Goal: Task Accomplishment & Management: Use online tool/utility

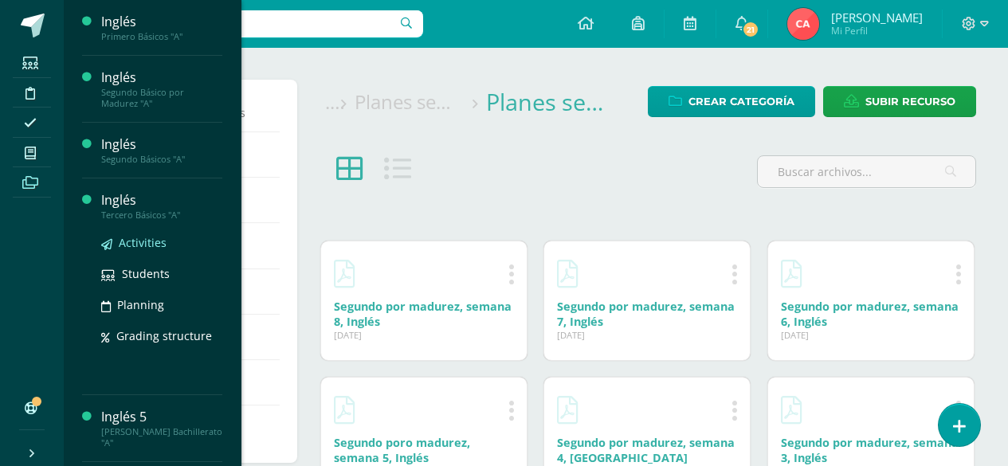
click at [139, 239] on span "Activities" at bounding box center [143, 242] width 48 height 15
click at [140, 242] on span "Activities" at bounding box center [143, 242] width 48 height 15
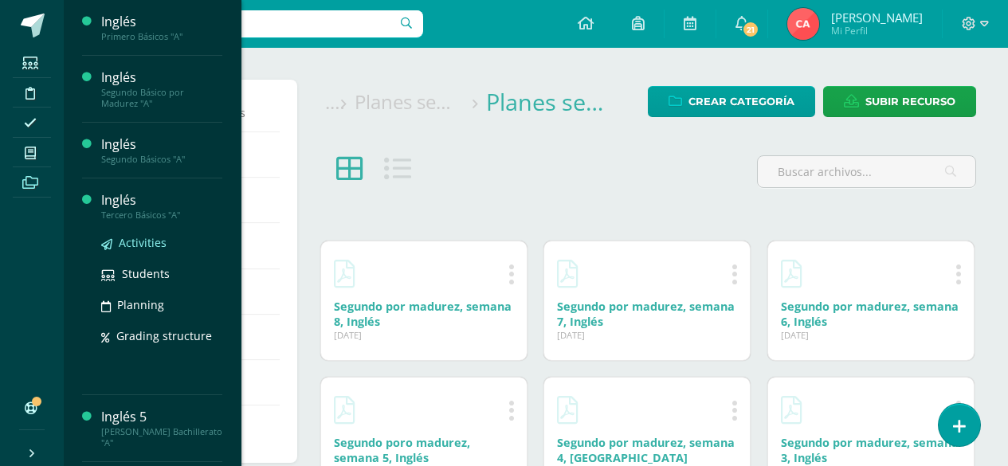
click at [140, 242] on span "Activities" at bounding box center [143, 242] width 48 height 15
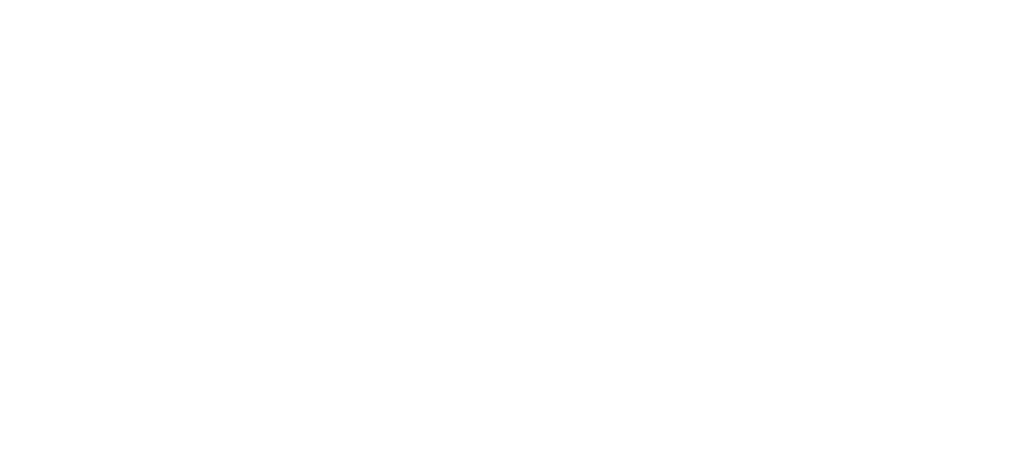
click at [0, 0] on html at bounding box center [0, 0] width 0 height 0
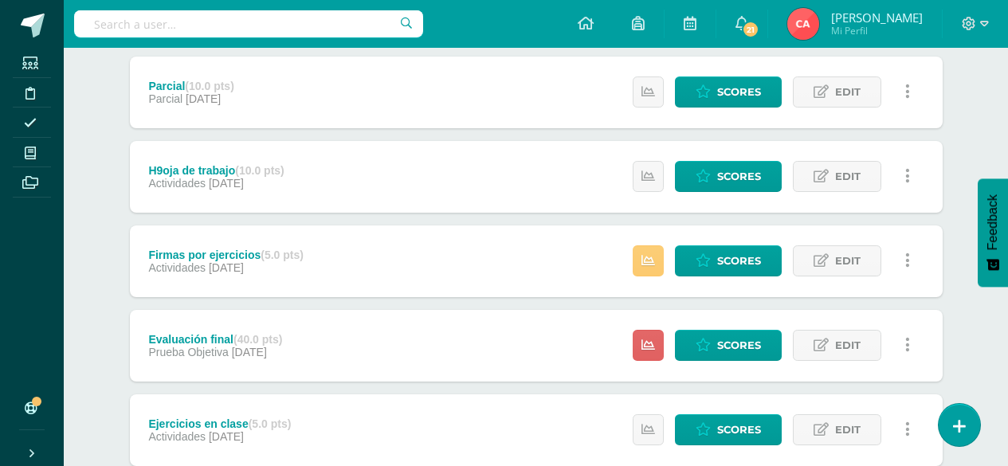
scroll to position [399, 0]
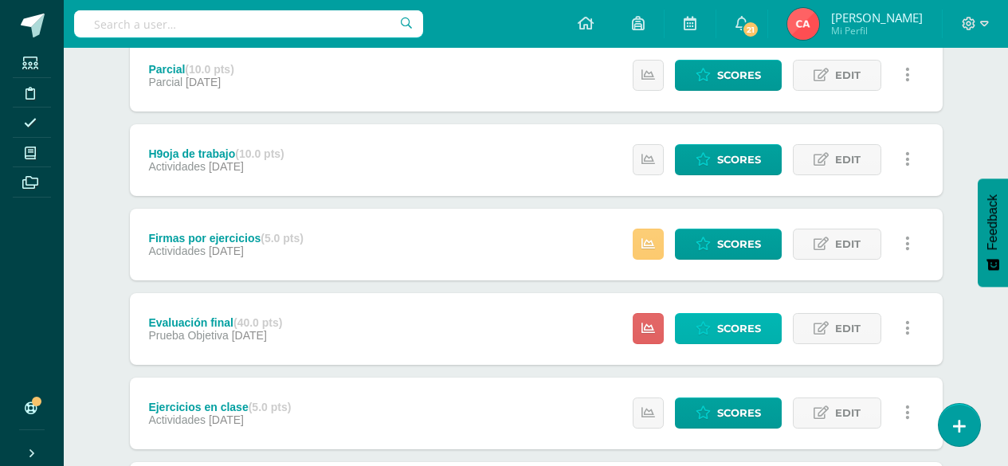
click at [727, 330] on span "Scores" at bounding box center [739, 328] width 44 height 29
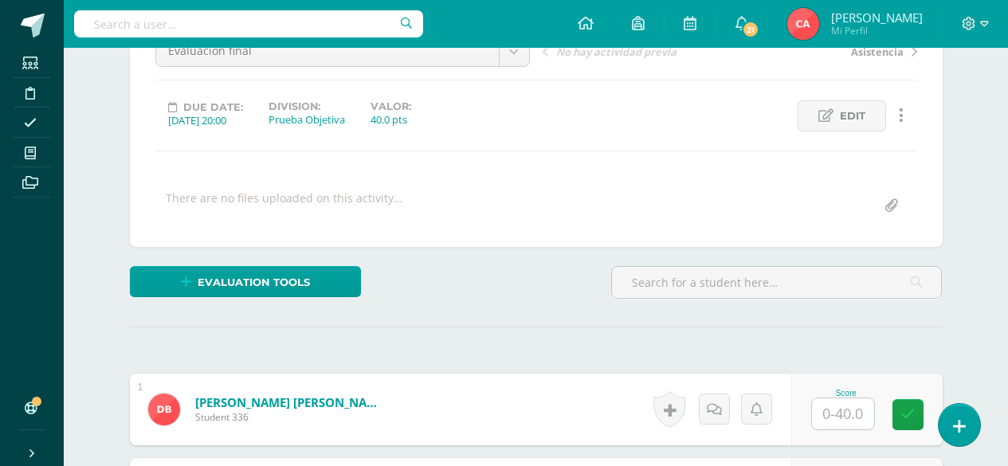
scroll to position [181, 0]
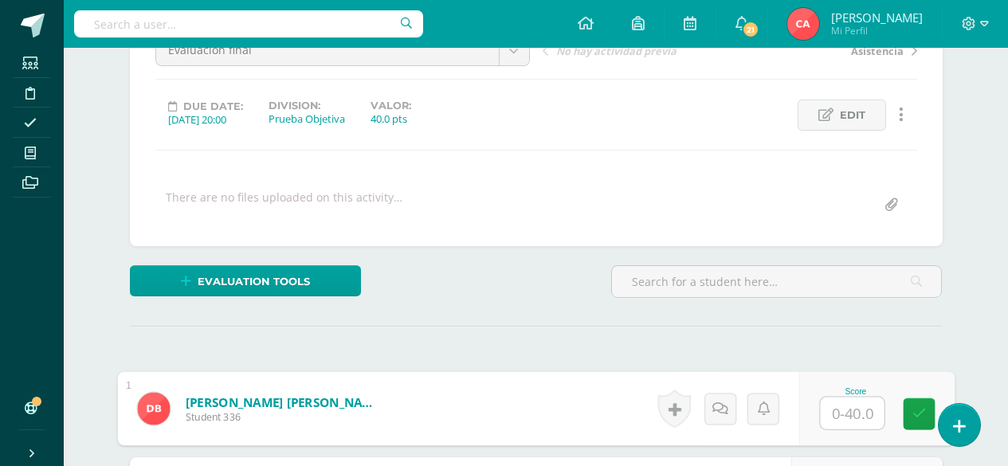
click at [836, 414] on input "text" at bounding box center [852, 414] width 64 height 32
type input "30"
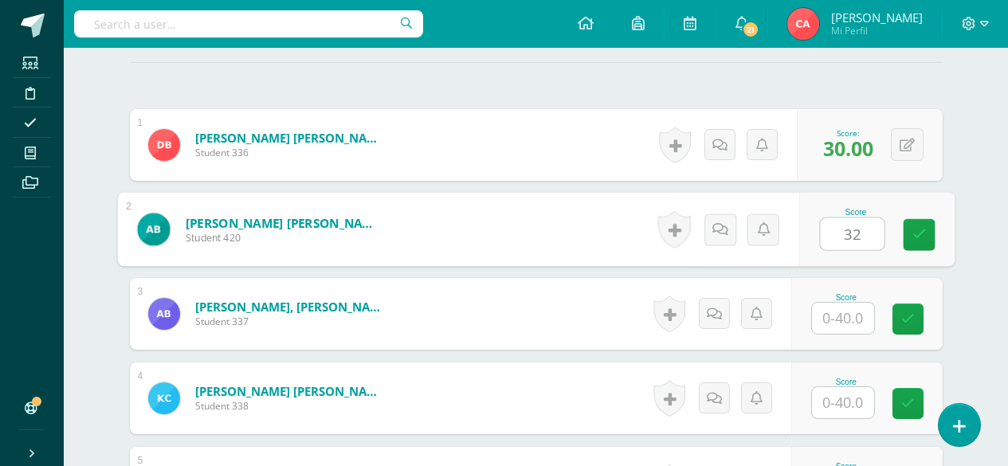
type input "32"
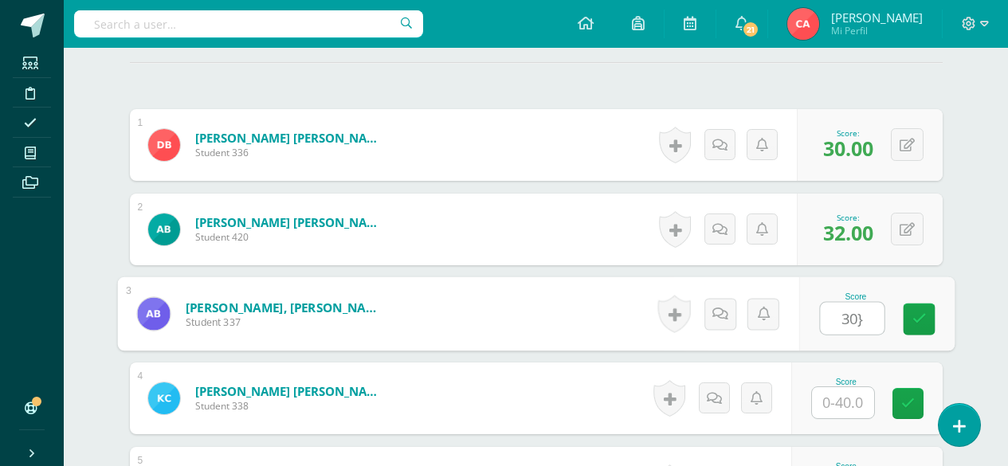
type input "30}"
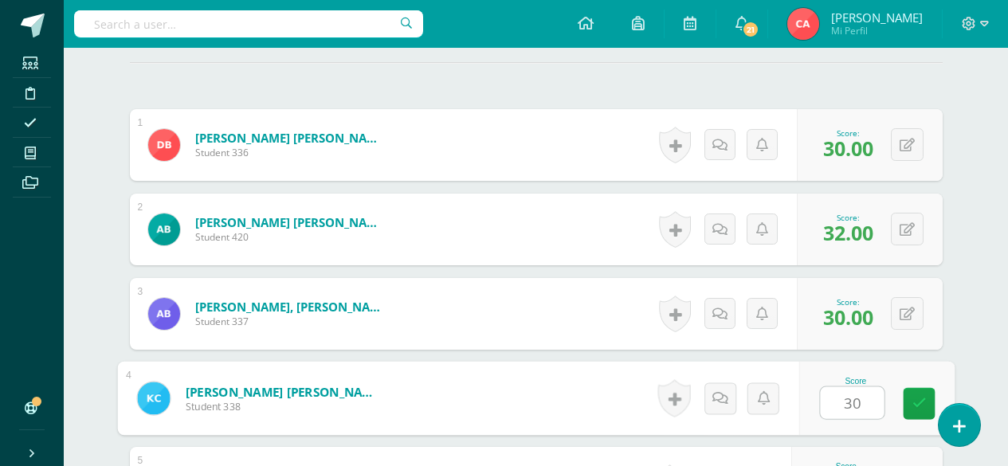
type input "30"
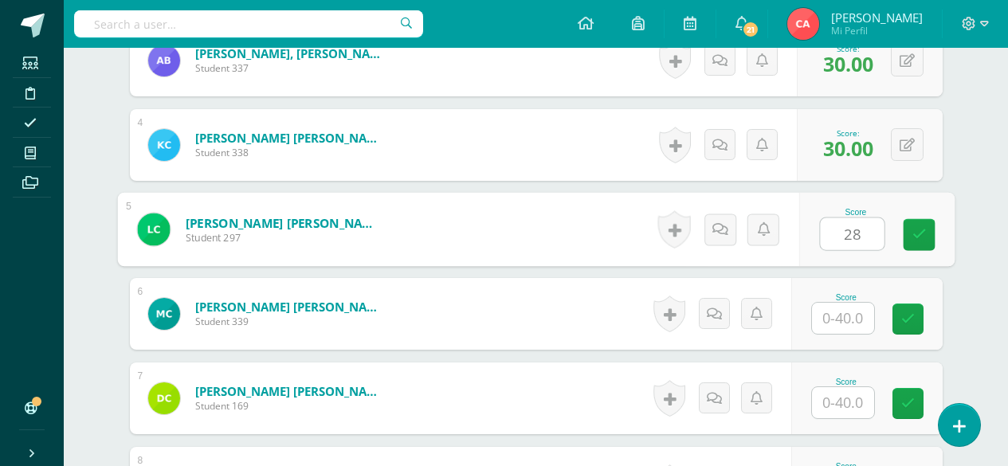
type input "28"
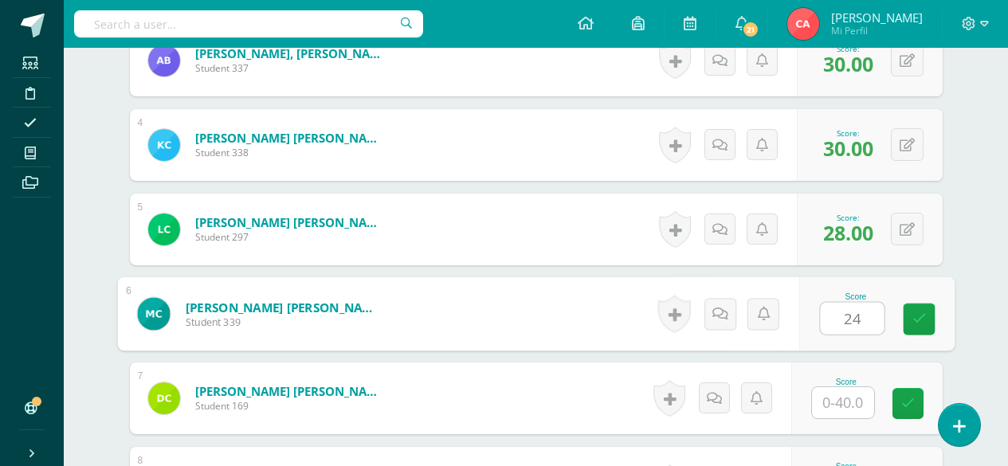
type input "24"
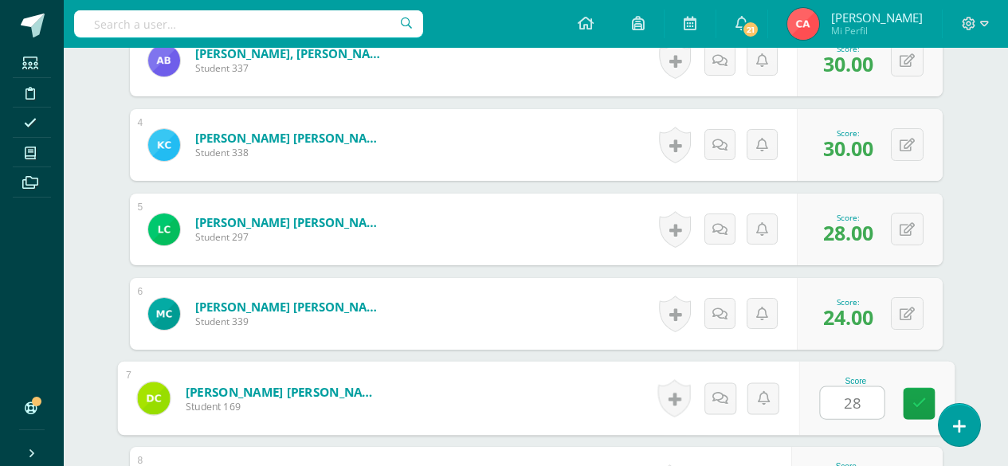
type input "28"
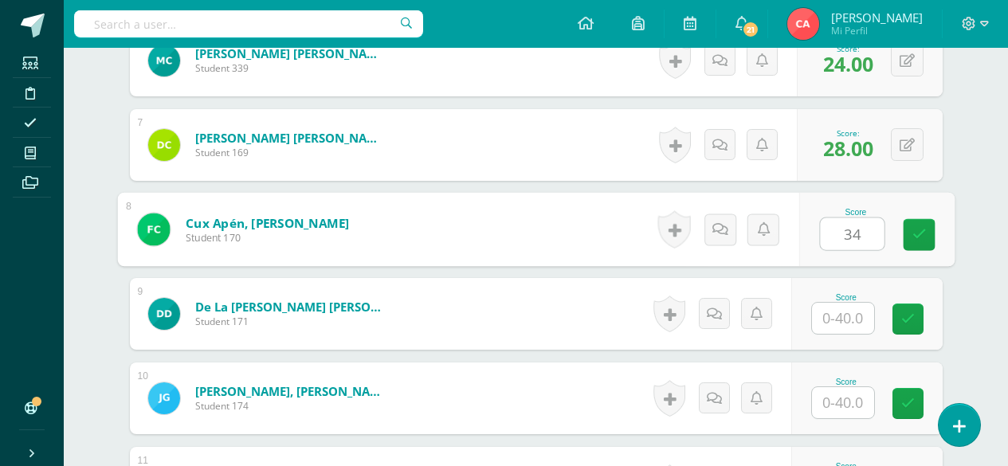
type input "34"
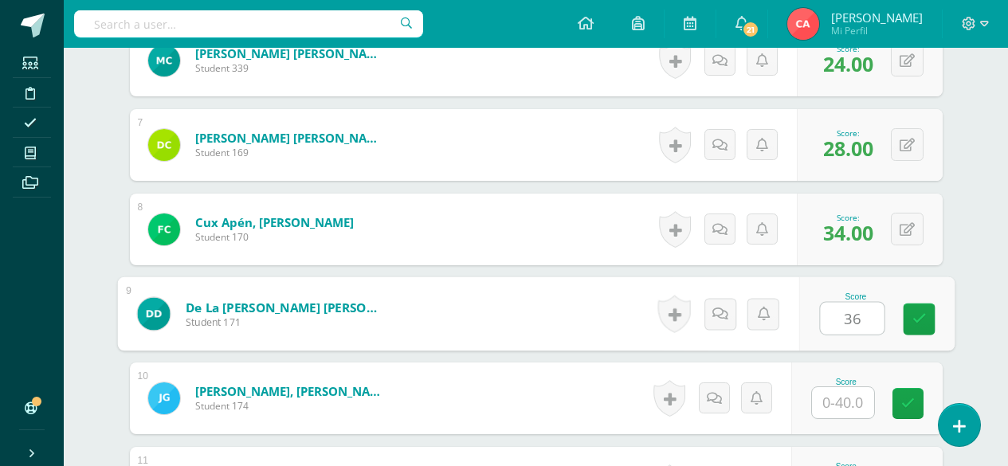
type input "36"
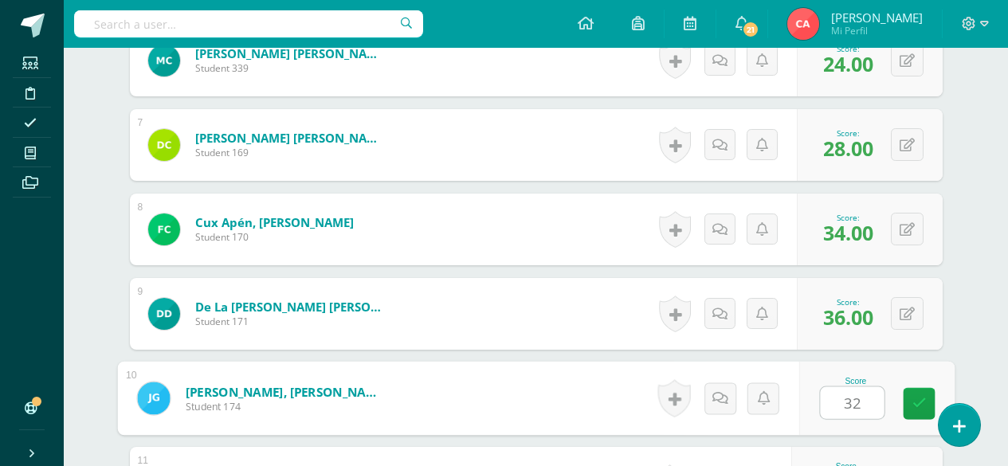
type input "32"
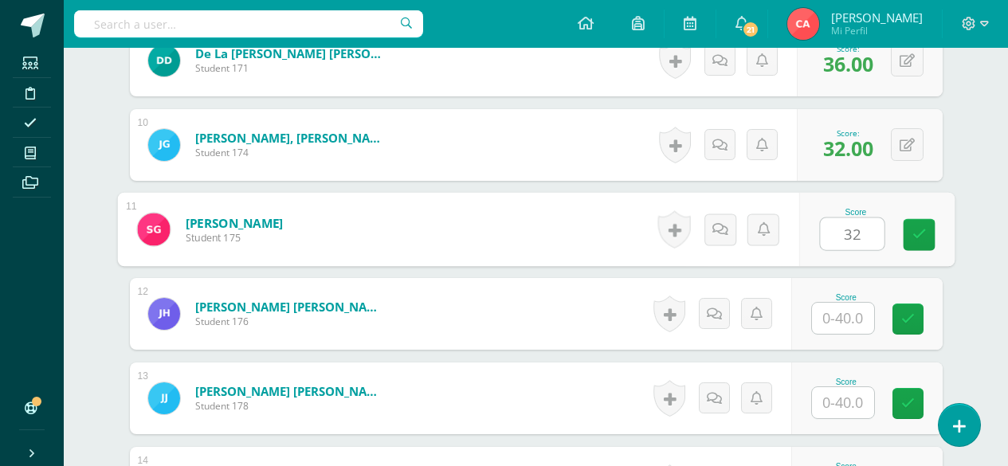
type input "32"
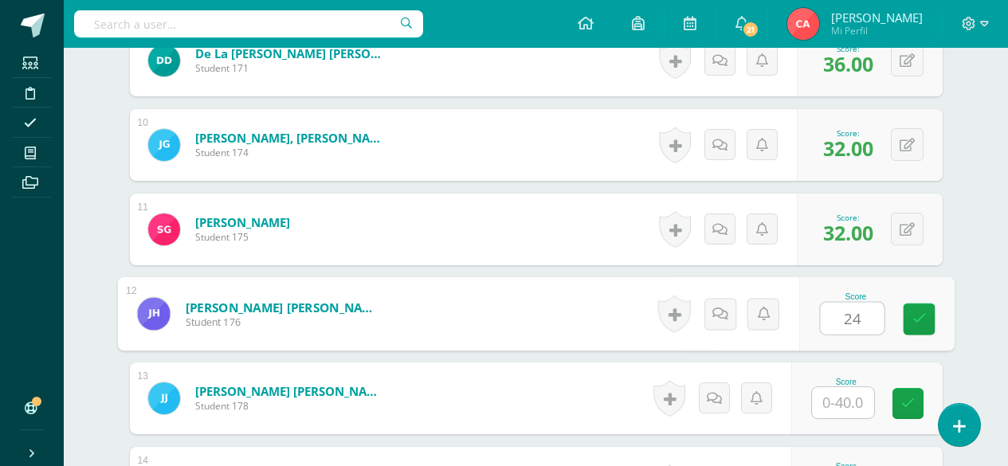
type input "24"
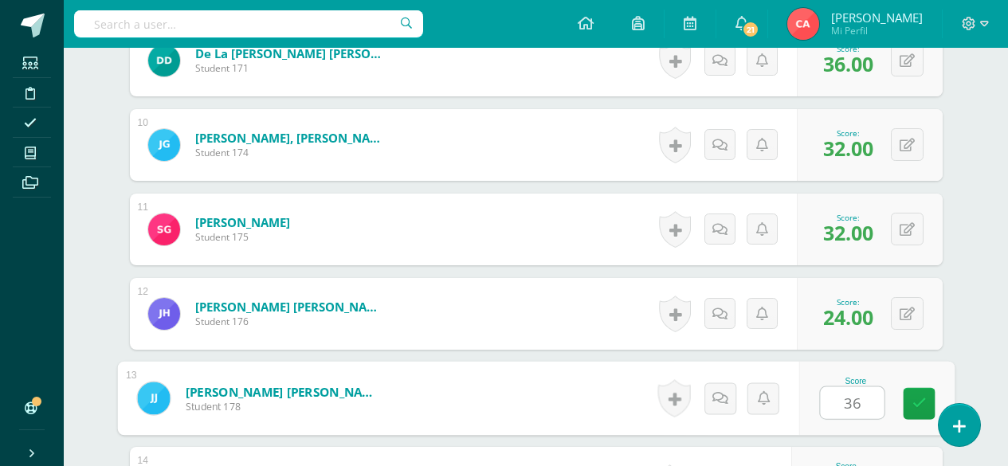
type input "36"
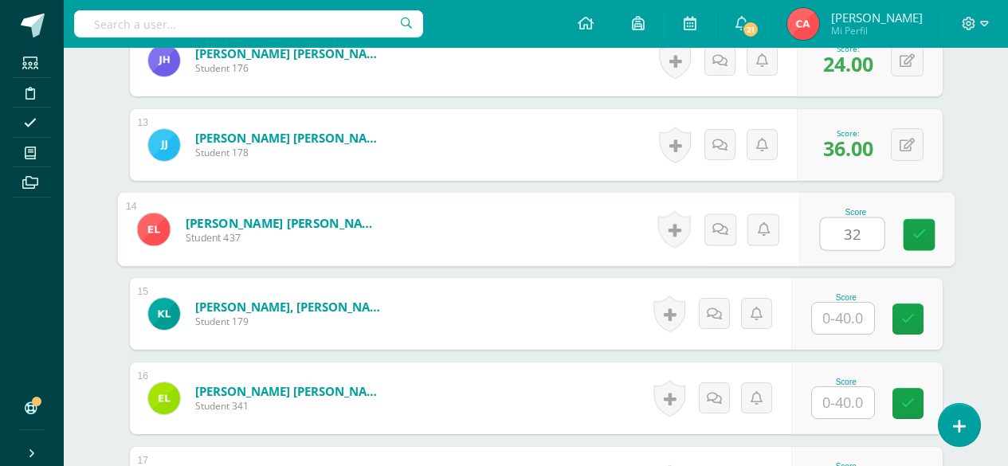
type input "32"
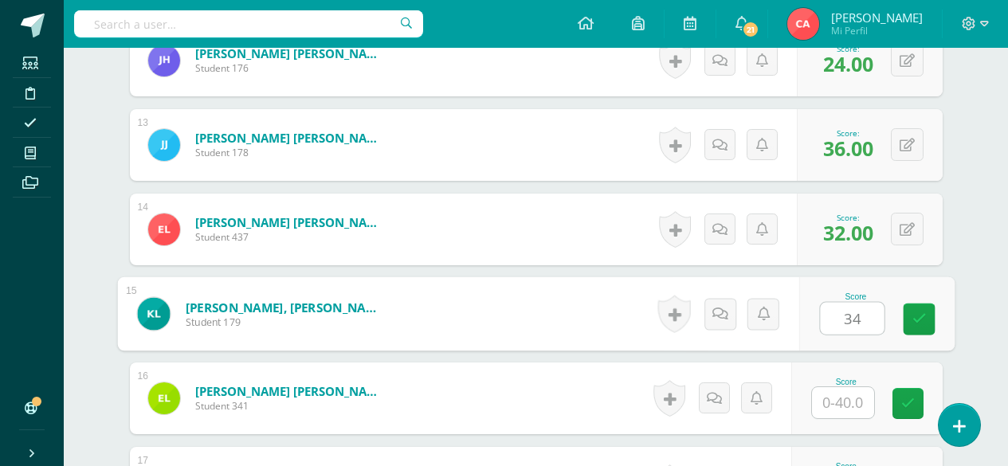
type input "34"
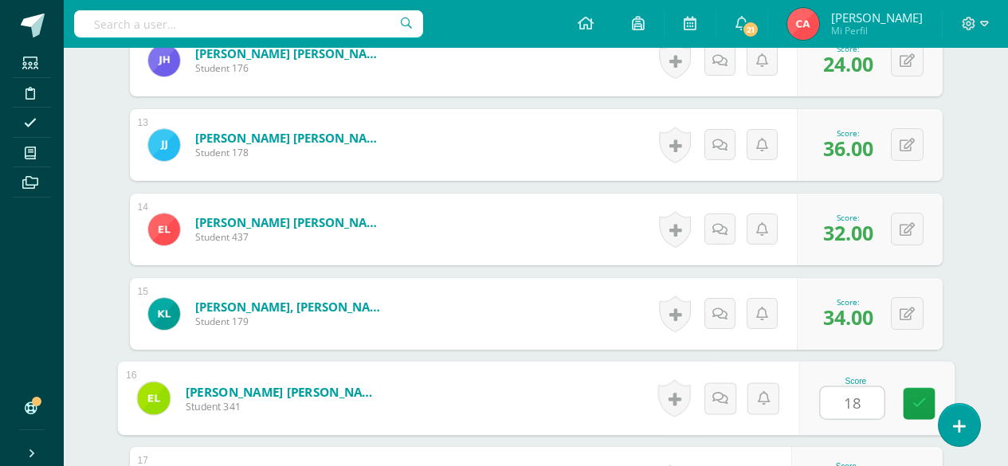
type input "18"
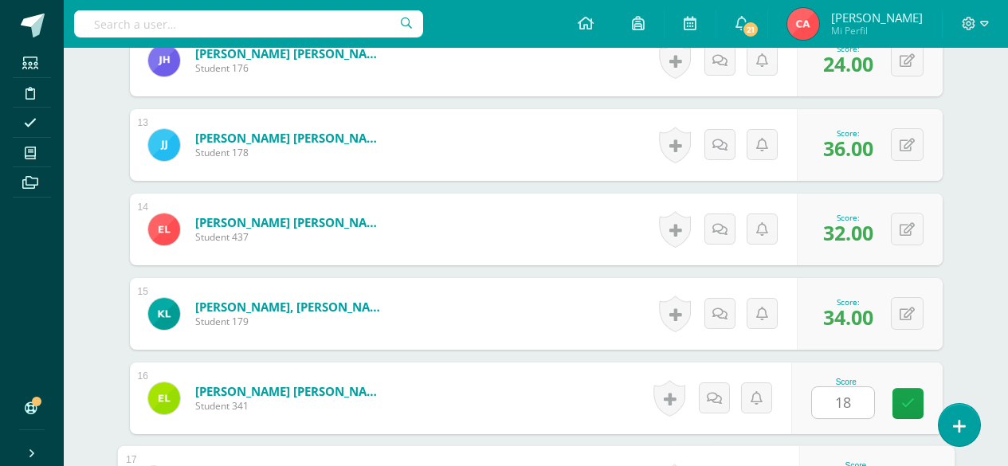
scroll to position [1712, 0]
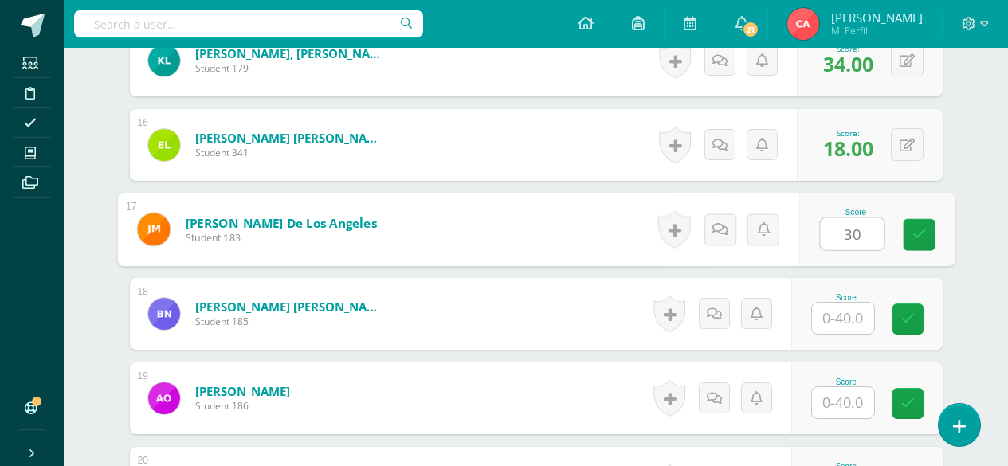
type input "30"
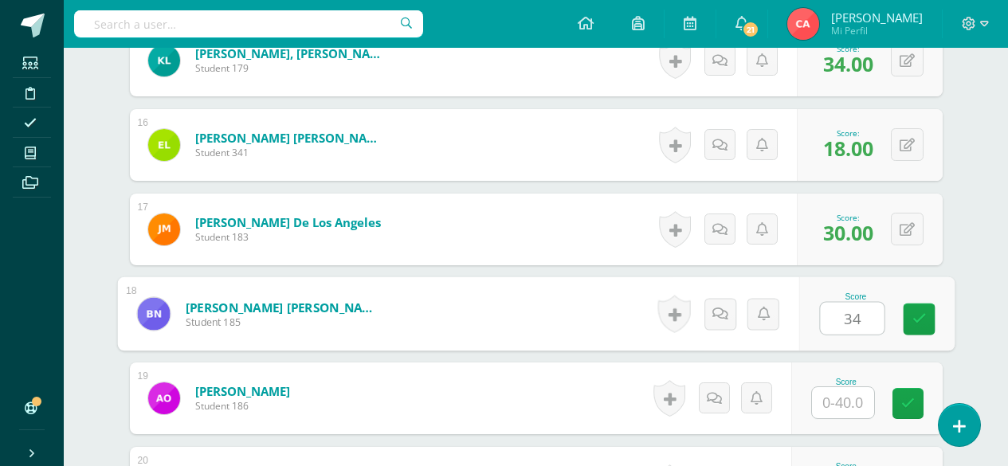
type input "34"
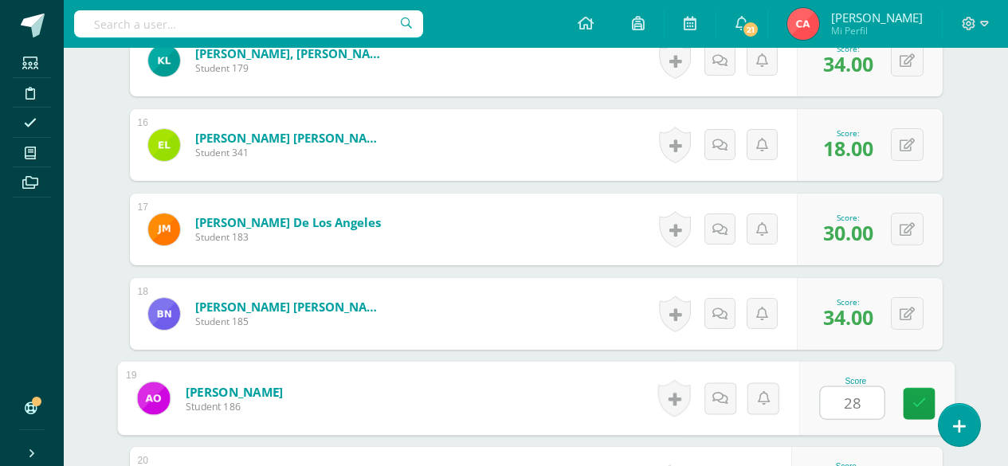
type input "28"
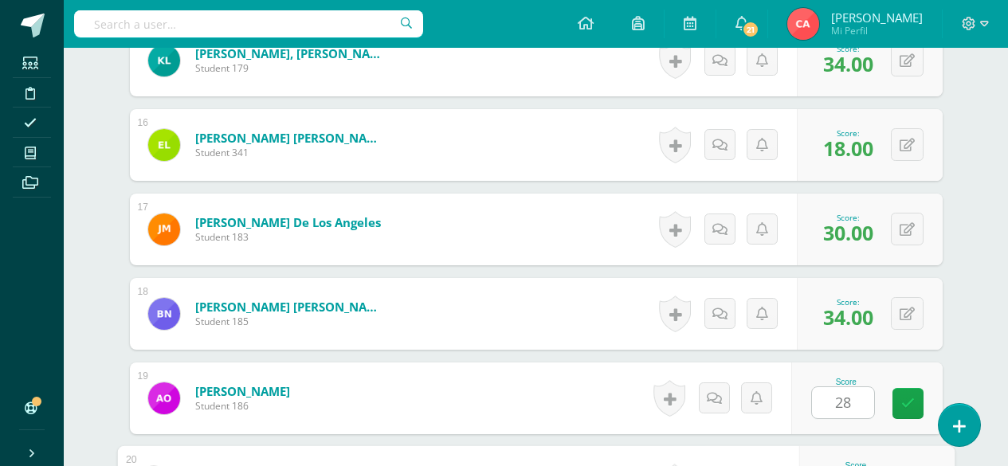
scroll to position [1966, 0]
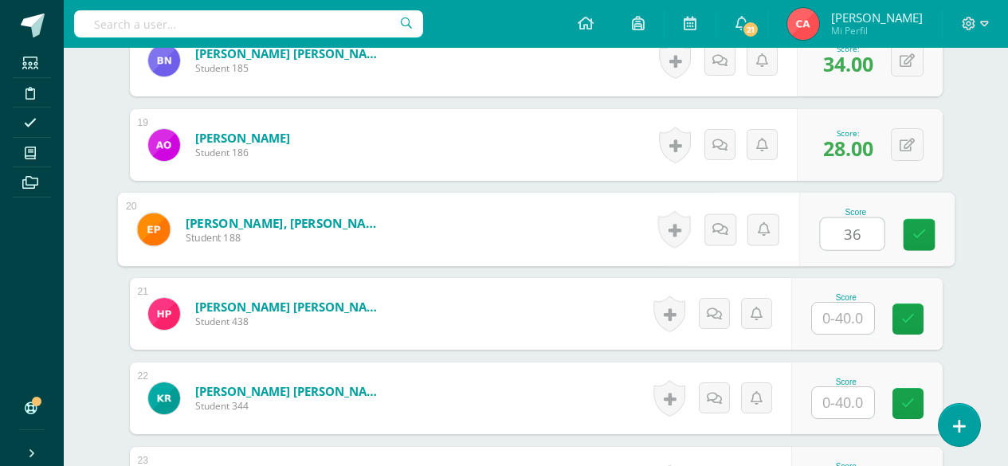
type input "36"
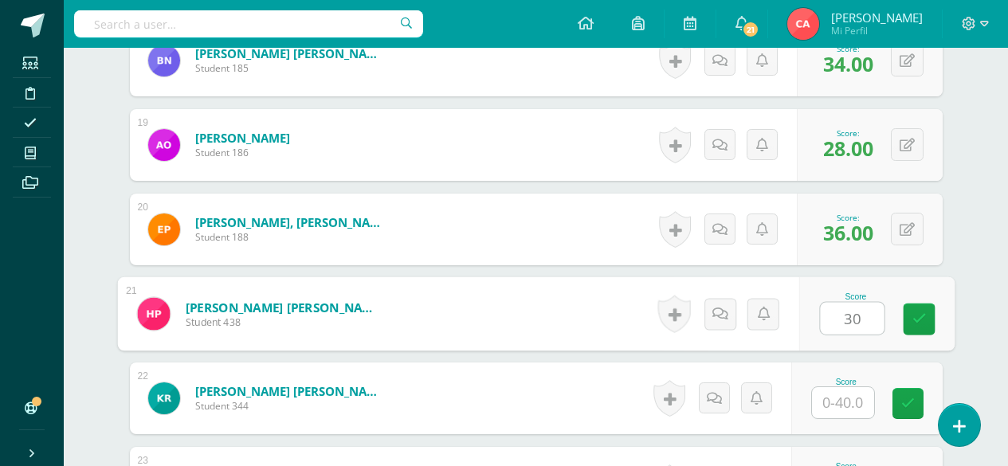
type input "30"
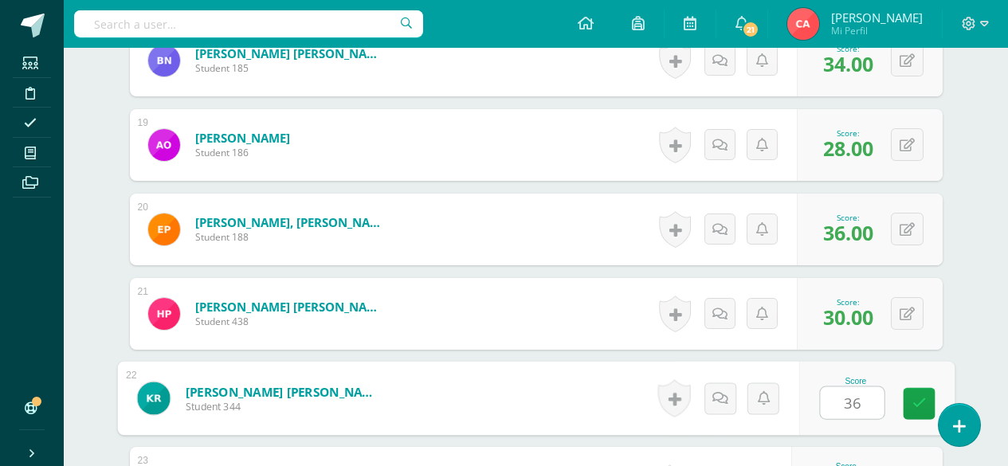
type input "36"
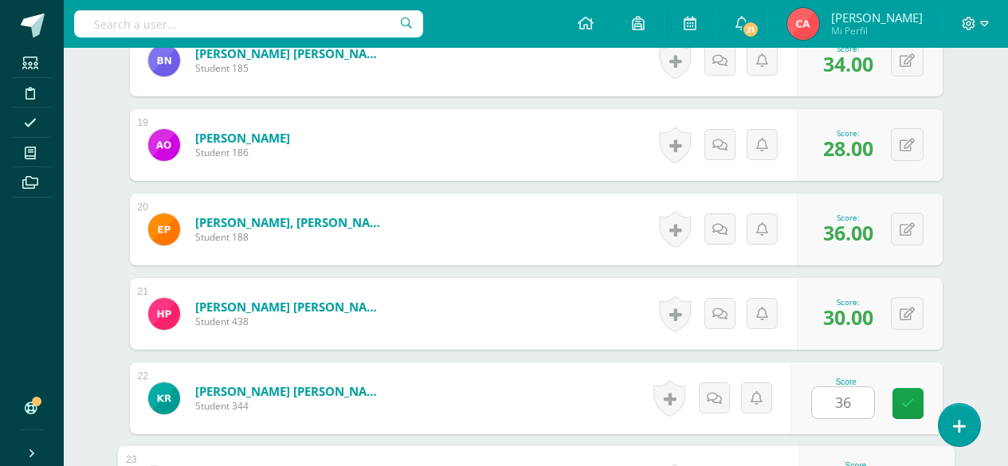
scroll to position [2219, 0]
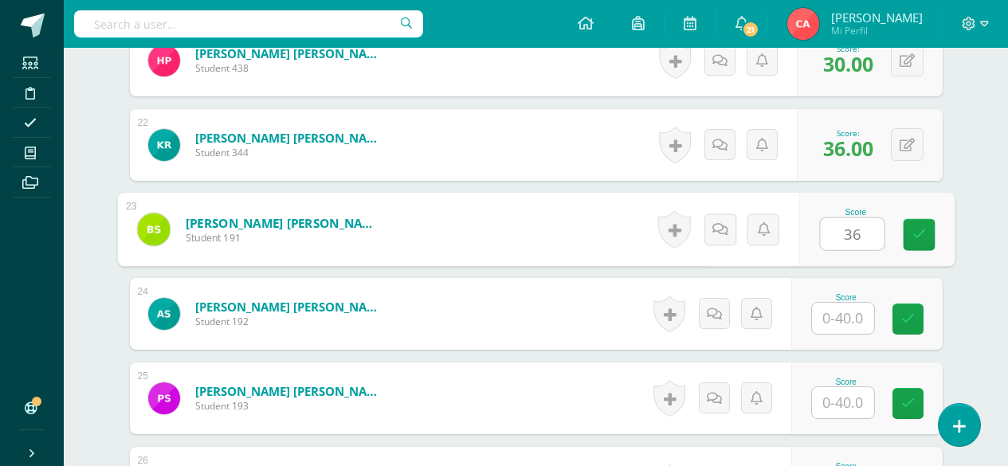
type input "36"
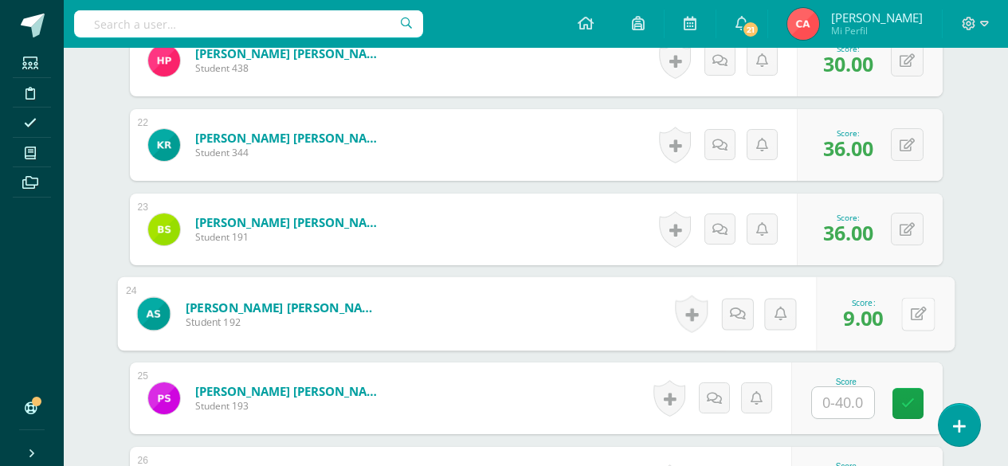
click at [910, 320] on button at bounding box center [918, 313] width 33 height 33
type input "0"
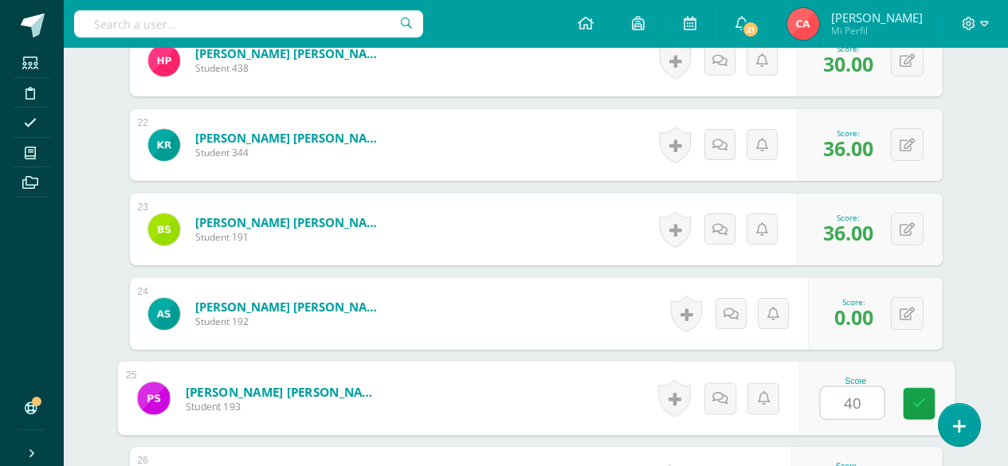
type input "40"
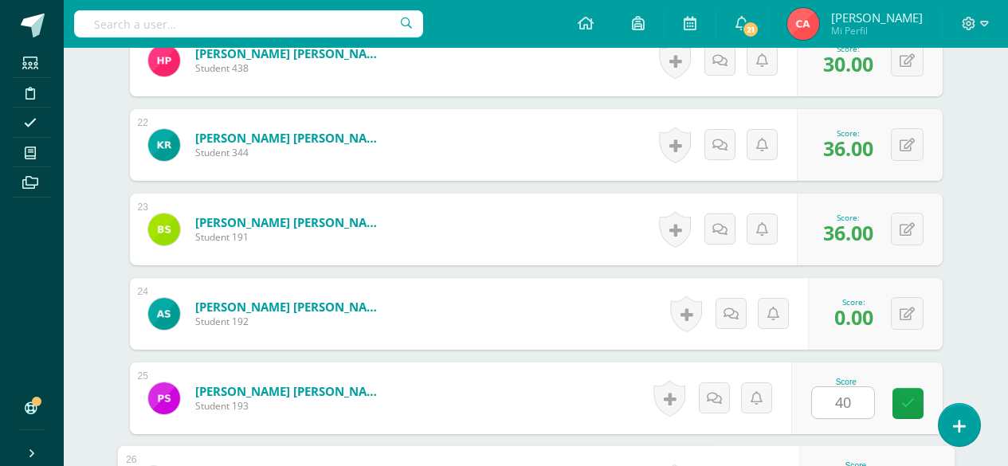
scroll to position [2473, 0]
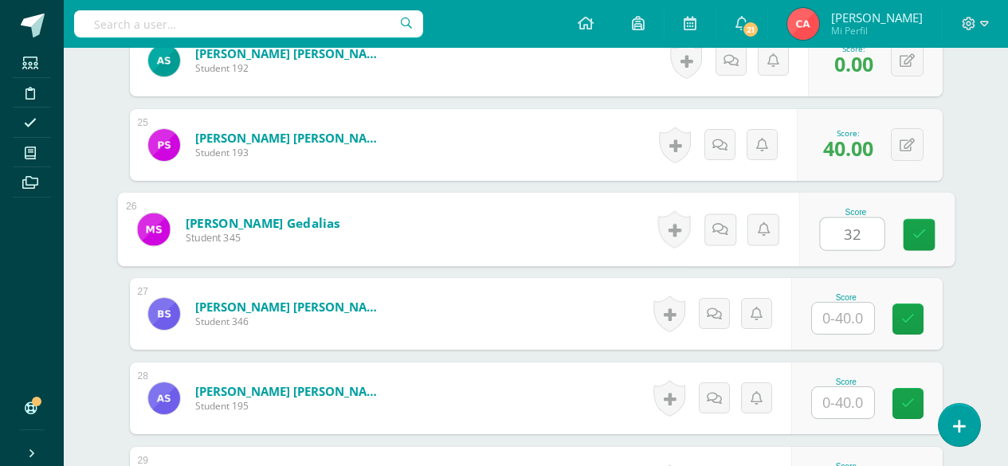
type input "32"
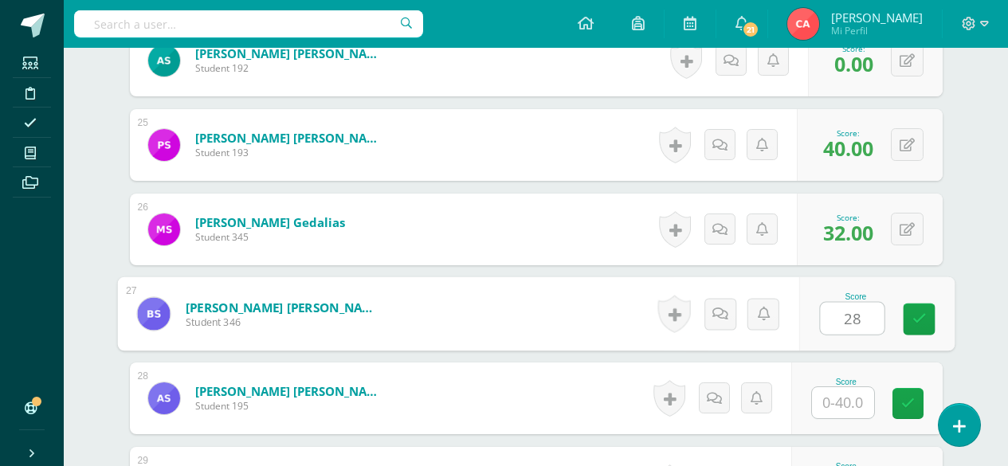
type input "28"
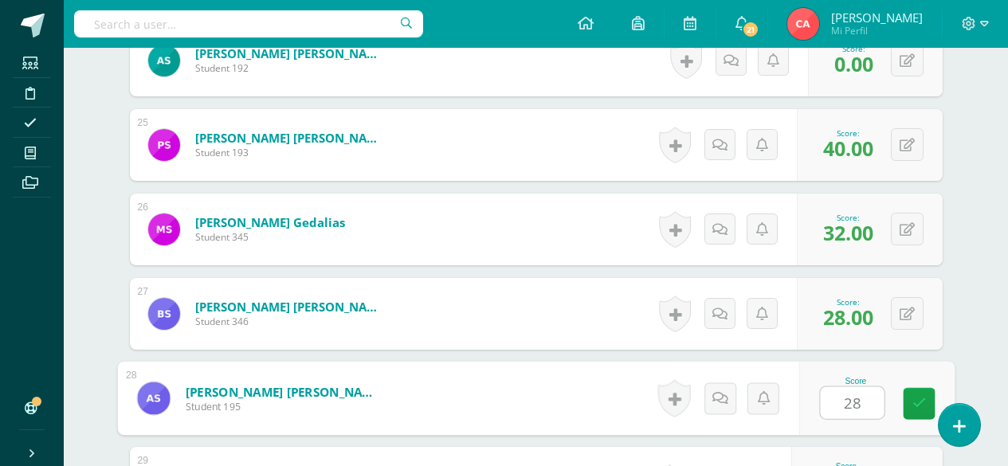
type input "28"
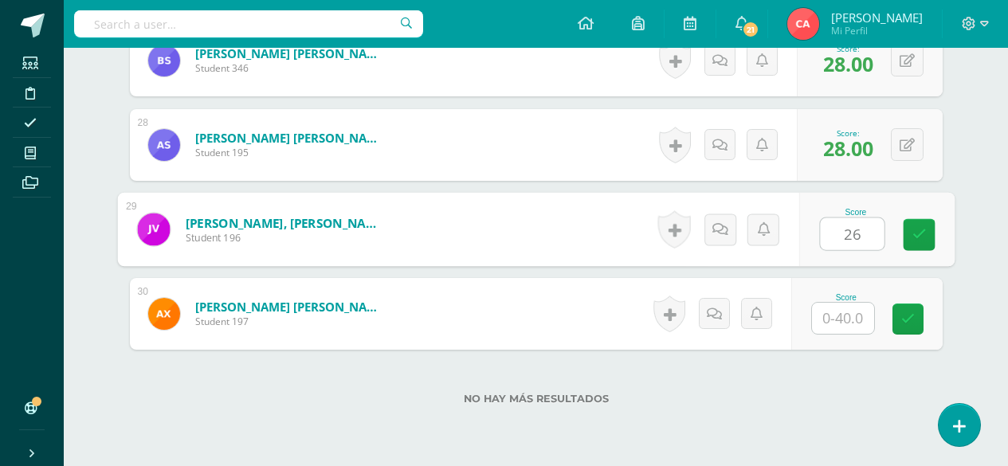
type input "26"
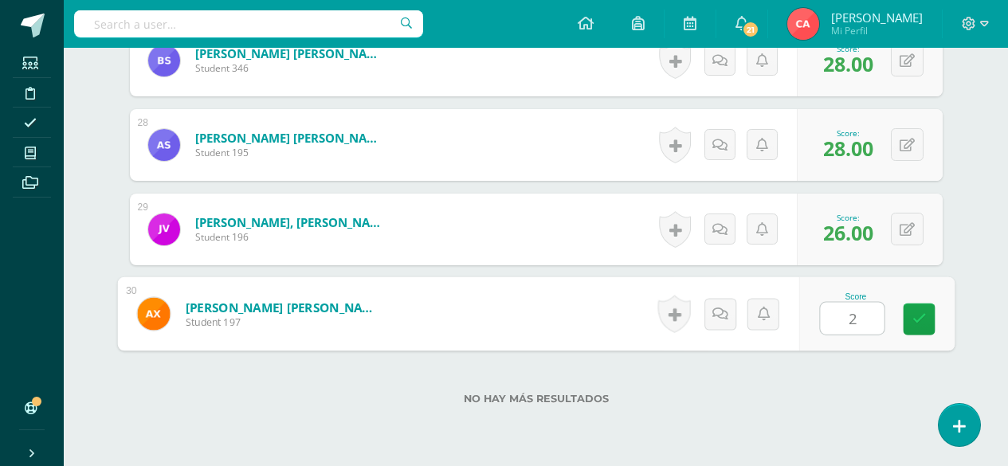
type input "24"
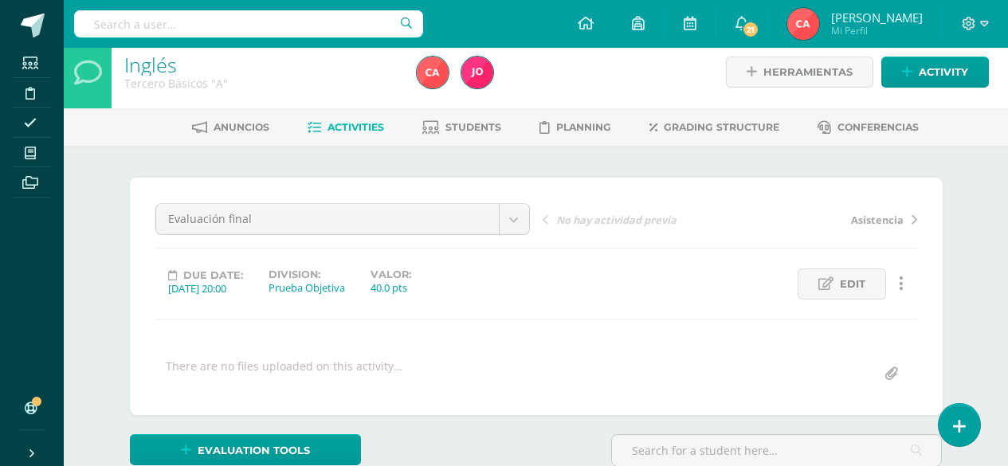
scroll to position [0, 0]
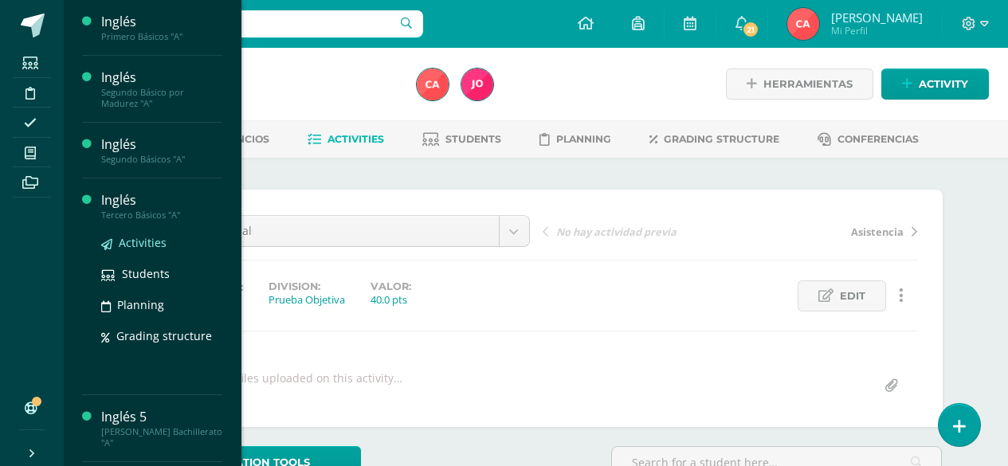
click at [133, 242] on span "Activities" at bounding box center [143, 242] width 48 height 15
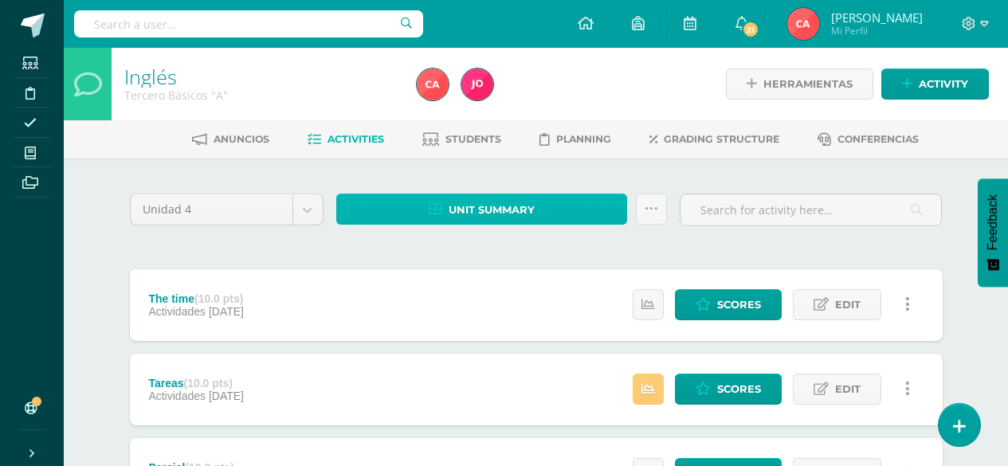
click at [498, 211] on span "Unit summary" at bounding box center [492, 209] width 86 height 29
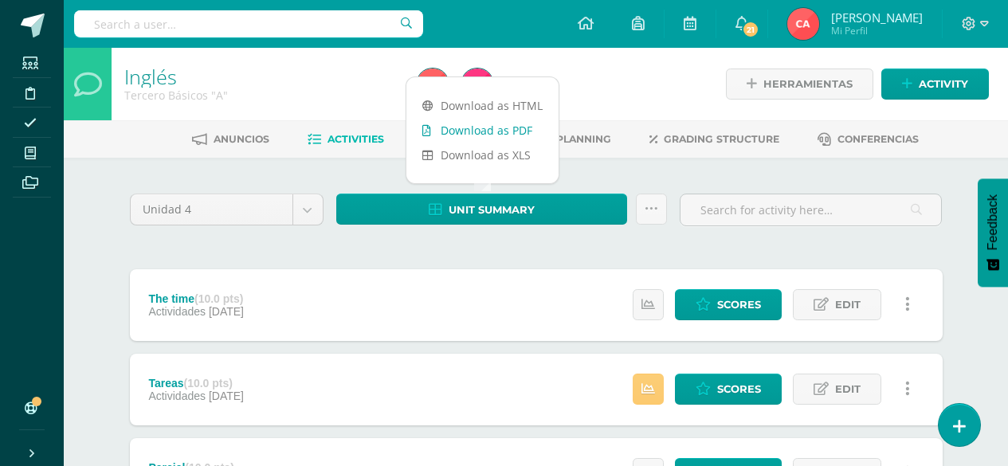
click at [489, 130] on link "Download as PDF" at bounding box center [483, 130] width 152 height 25
